Goal: Information Seeking & Learning: Learn about a topic

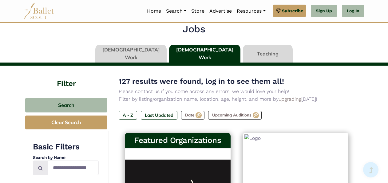
type input "******"
type input "*****"
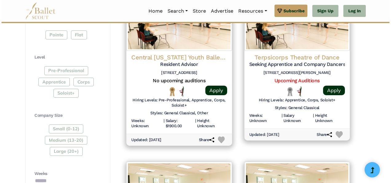
scroll to position [325, 0]
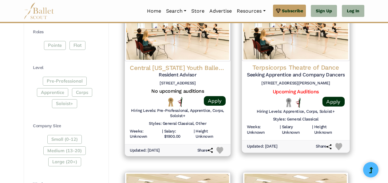
click at [295, 49] on img at bounding box center [296, 29] width 108 height 63
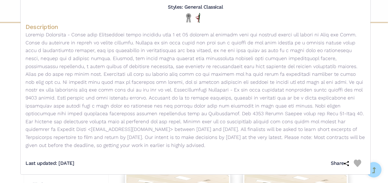
scroll to position [0, 0]
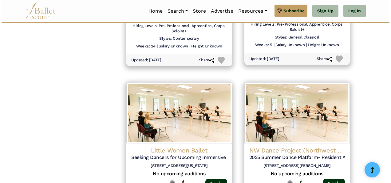
scroll to position [748, 0]
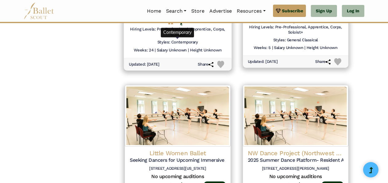
click at [164, 41] on h6 "Styles: Contemporary" at bounding box center [177, 42] width 41 height 5
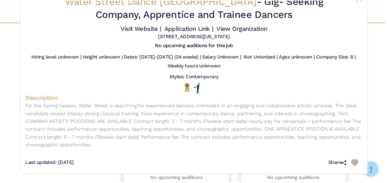
scroll to position [0, 0]
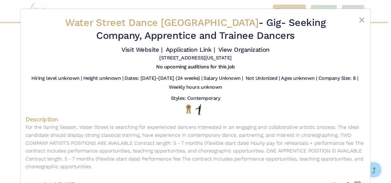
click at [10, 61] on div "Water Street Dance Milwaukee - Gig - Seeking Company, Apprentice and Trainee Da…" at bounding box center [195, 91] width 391 height 183
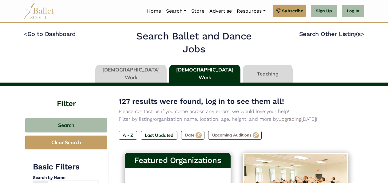
click at [146, 71] on link at bounding box center [130, 74] width 71 height 18
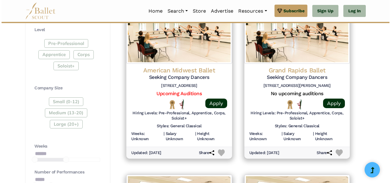
scroll to position [305, 0]
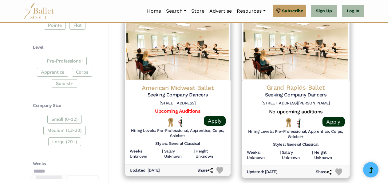
click at [299, 60] on img at bounding box center [296, 49] width 108 height 63
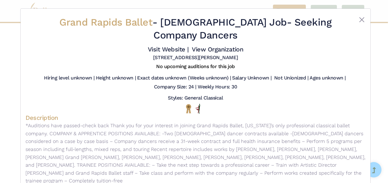
scroll to position [0, 0]
click at [361, 21] on button "Close" at bounding box center [361, 19] width 7 height 7
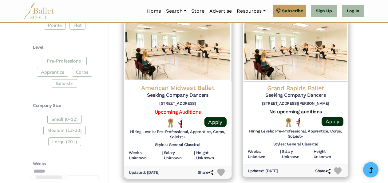
click at [201, 57] on img at bounding box center [178, 49] width 108 height 63
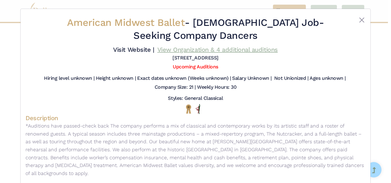
click at [207, 50] on link "View Organization & 4 additional auditions" at bounding box center [217, 49] width 121 height 7
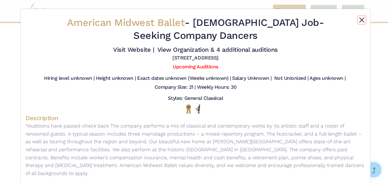
click at [359, 20] on button "Close" at bounding box center [361, 19] width 7 height 7
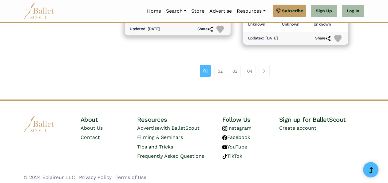
scroll to position [958, 0]
click at [223, 69] on link "02" at bounding box center [220, 71] width 12 height 12
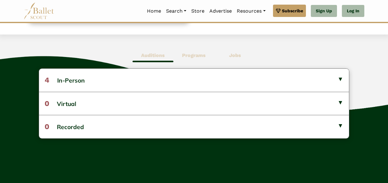
scroll to position [148, 0]
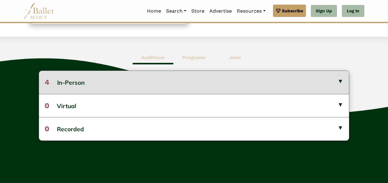
click at [338, 81] on button "4 In-Person" at bounding box center [194, 82] width 310 height 23
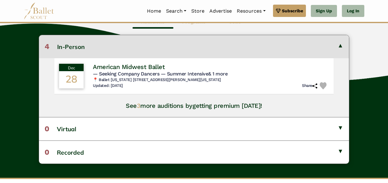
scroll to position [0, 0]
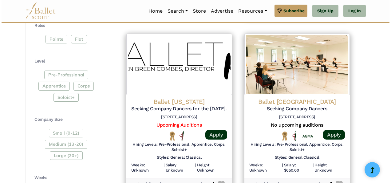
scroll to position [303, 0]
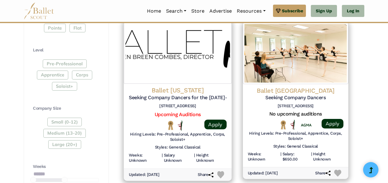
click at [174, 45] on img at bounding box center [178, 52] width 108 height 63
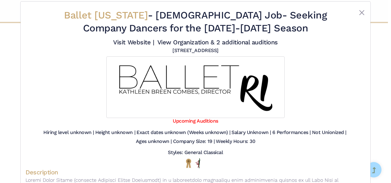
scroll to position [7, 0]
click at [190, 122] on link "Upcoming Auditions" at bounding box center [195, 121] width 45 height 6
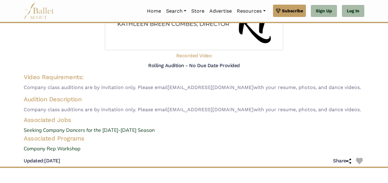
scroll to position [92, 0]
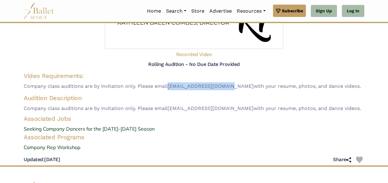
drag, startPoint x: 170, startPoint y: 85, endPoint x: 222, endPoint y: 85, distance: 51.3
click at [222, 85] on span "Company class auditions are by invitation only. Please email [EMAIL_ADDRESS][DO…" at bounding box center [194, 86] width 341 height 8
drag, startPoint x: 222, startPoint y: 85, endPoint x: 216, endPoint y: 86, distance: 5.9
copy span "[EMAIL_ADDRESS][DOMAIN_NAME]"
